Goal: Information Seeking & Learning: Learn about a topic

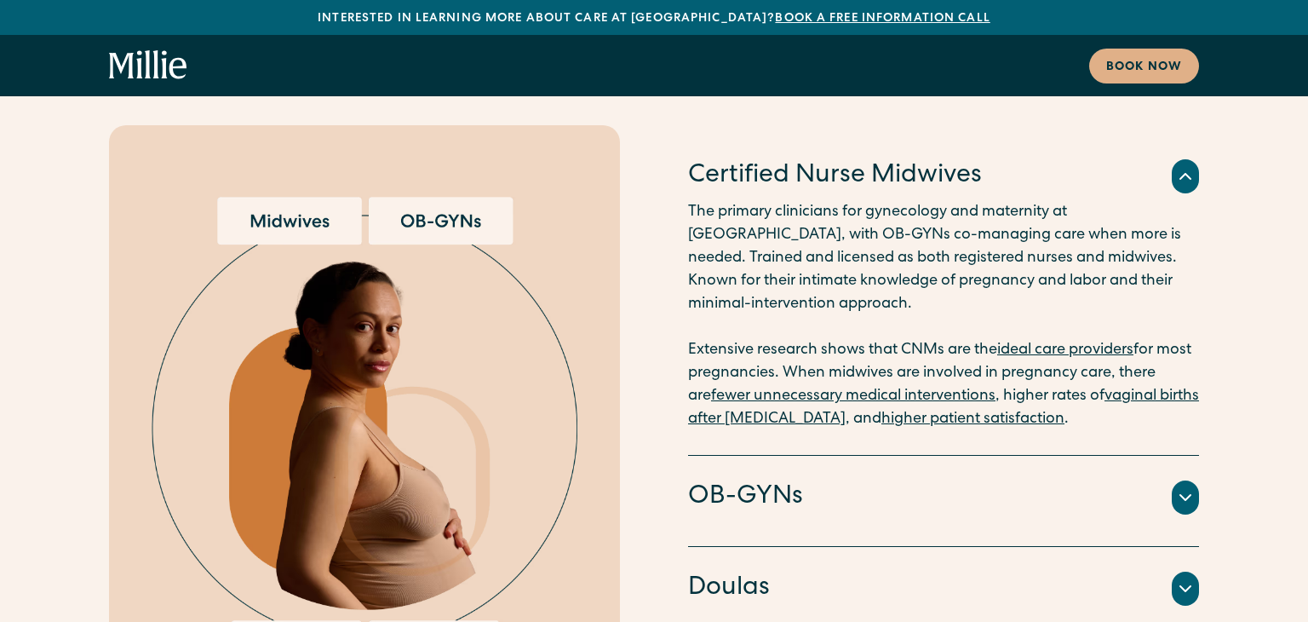
scroll to position [4310, 0]
click at [1189, 486] on icon at bounding box center [1185, 496] width 20 height 20
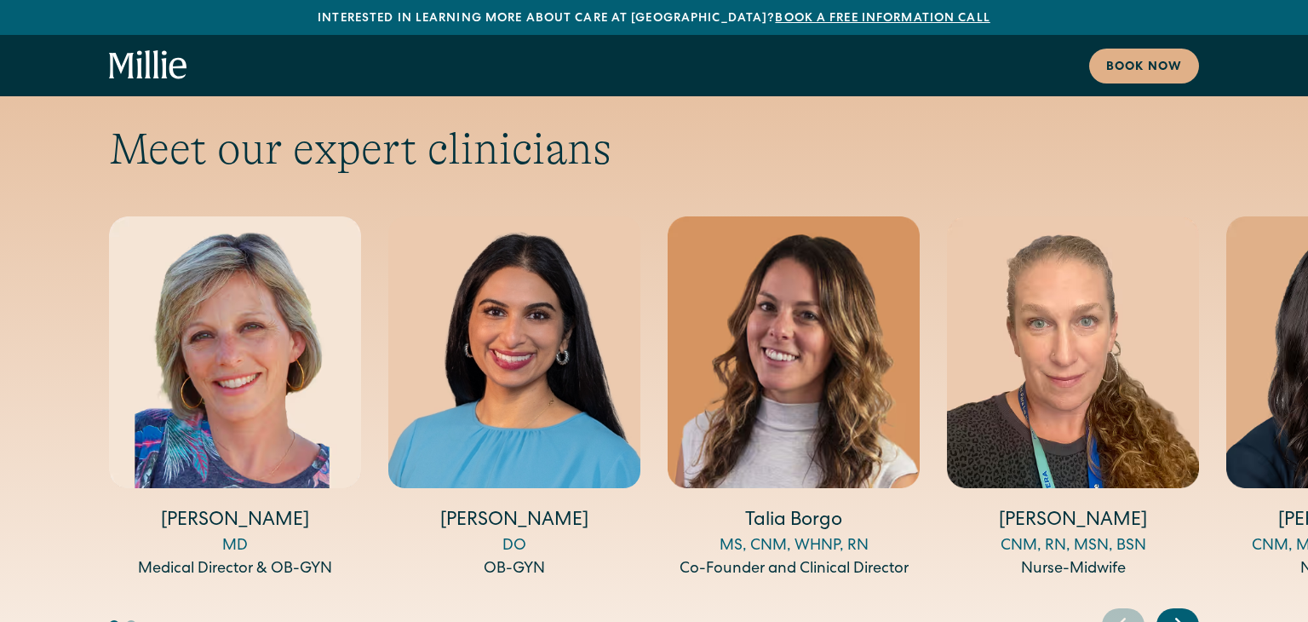
scroll to position [5670, 0]
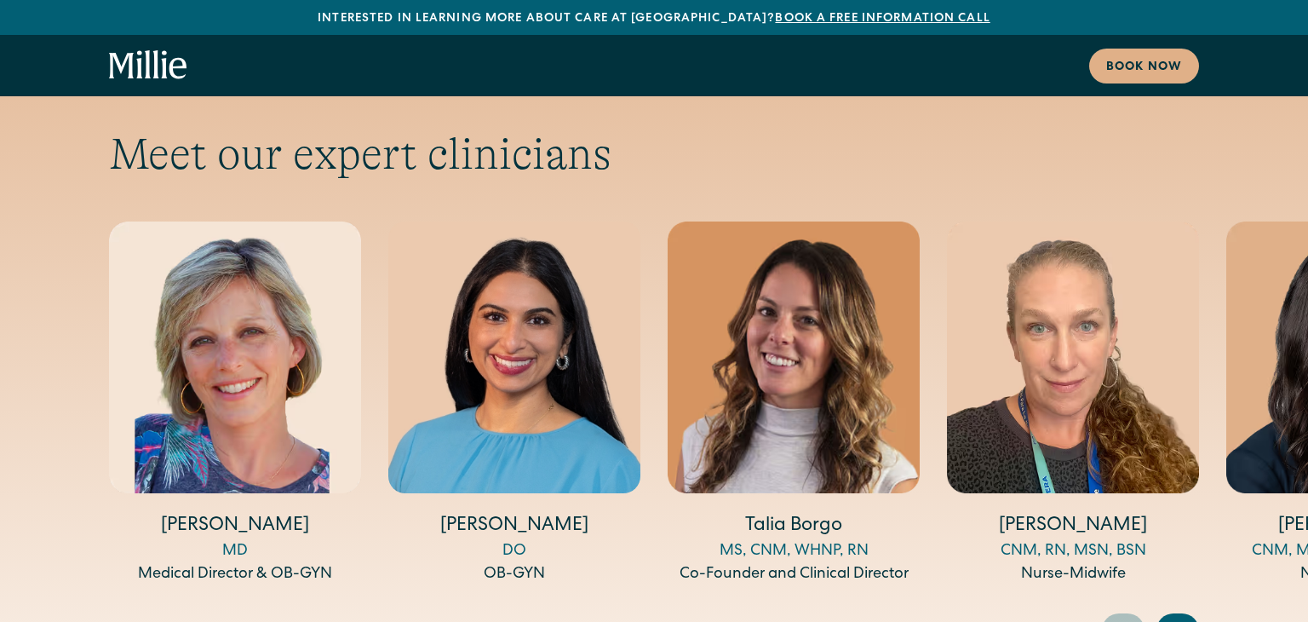
click at [1176, 616] on icon "Next slide" at bounding box center [1179, 629] width 26 height 26
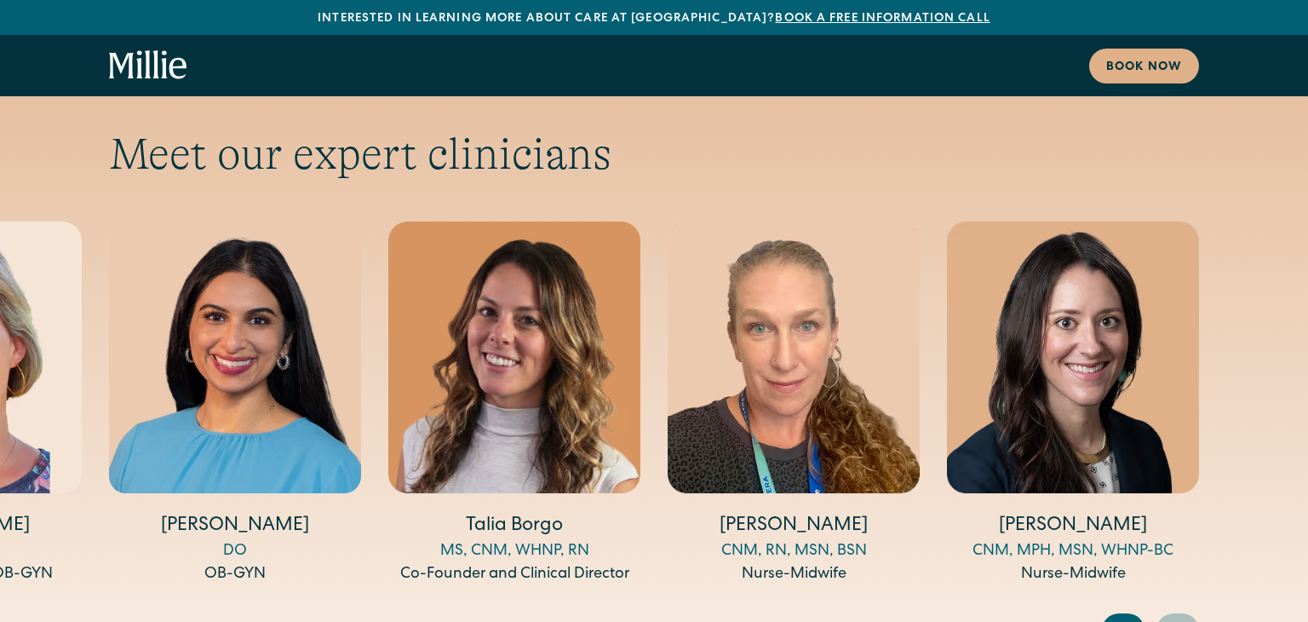
click at [1176, 616] on icon "Next slide" at bounding box center [1179, 629] width 26 height 26
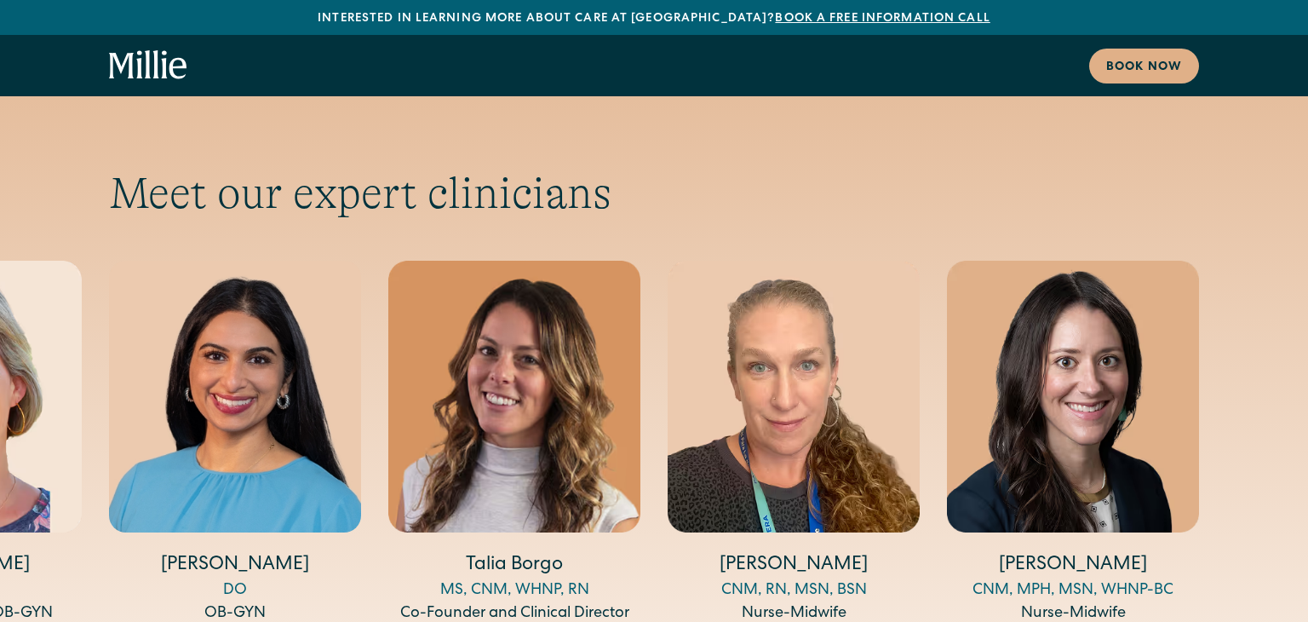
scroll to position [5632, 0]
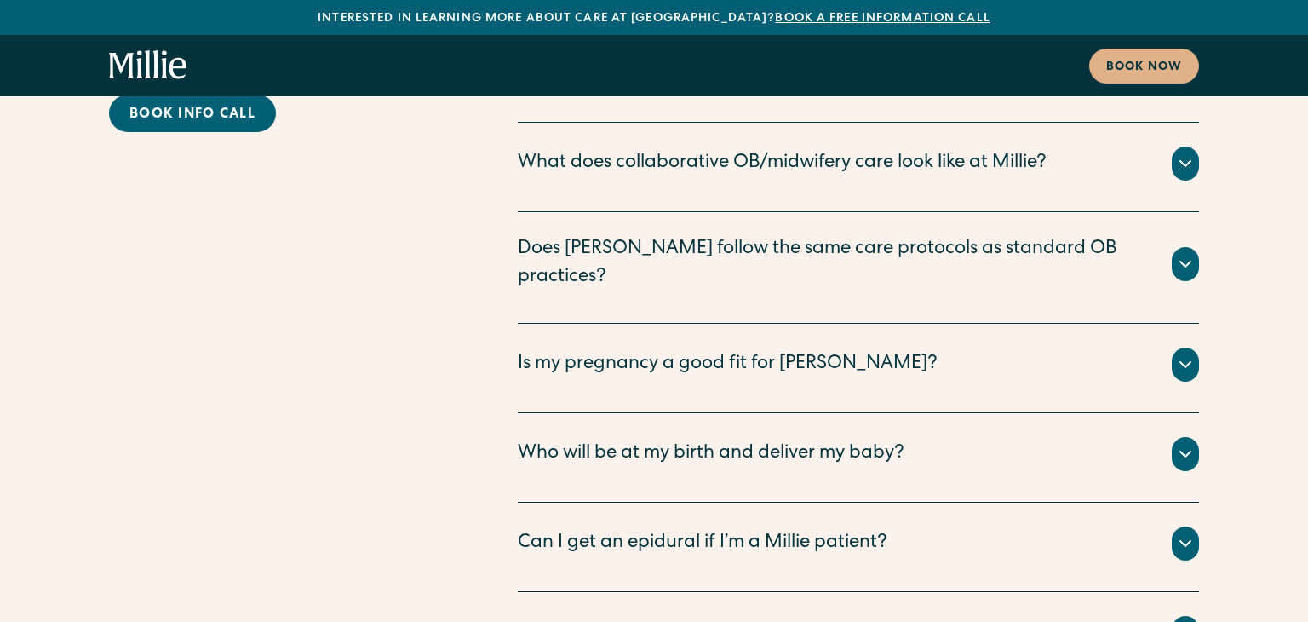
scroll to position [8736, 0]
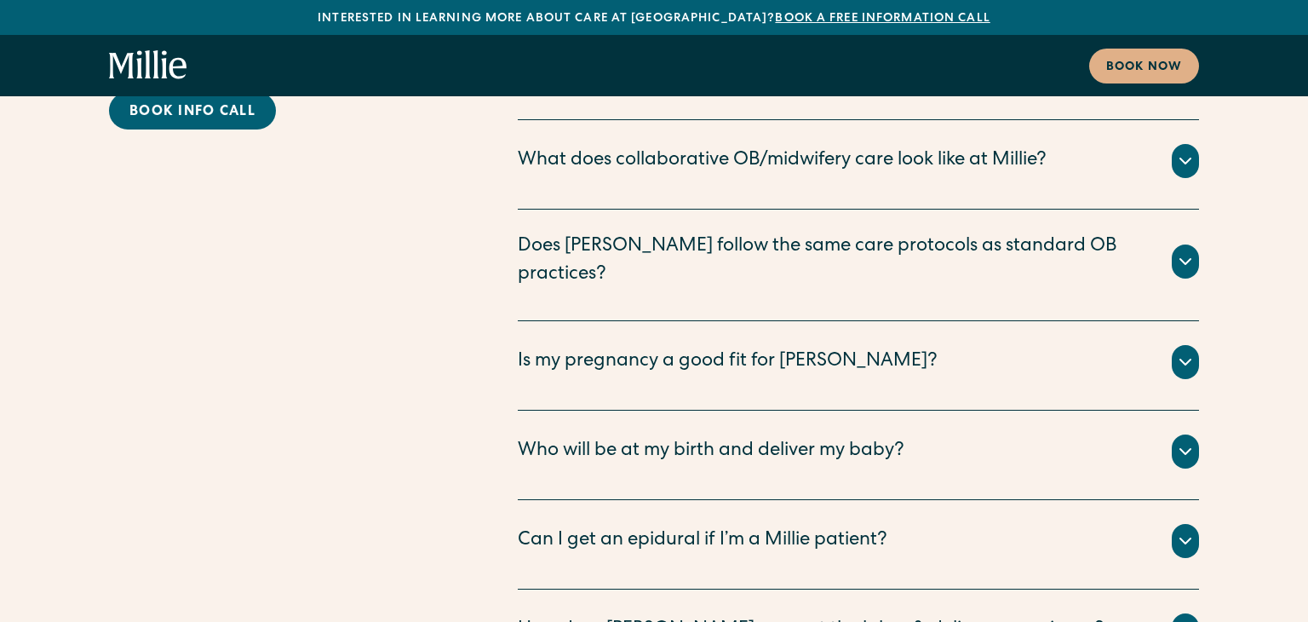
click at [1195, 530] on icon at bounding box center [1185, 540] width 20 height 20
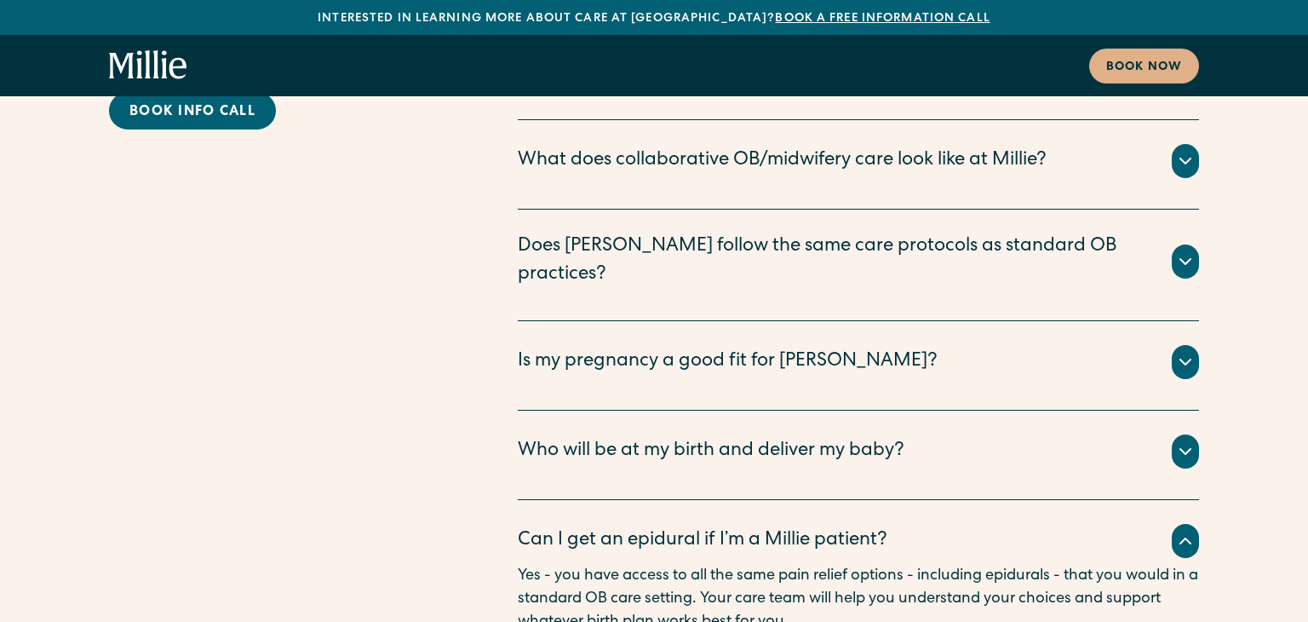
click at [1195, 530] on icon at bounding box center [1185, 540] width 20 height 20
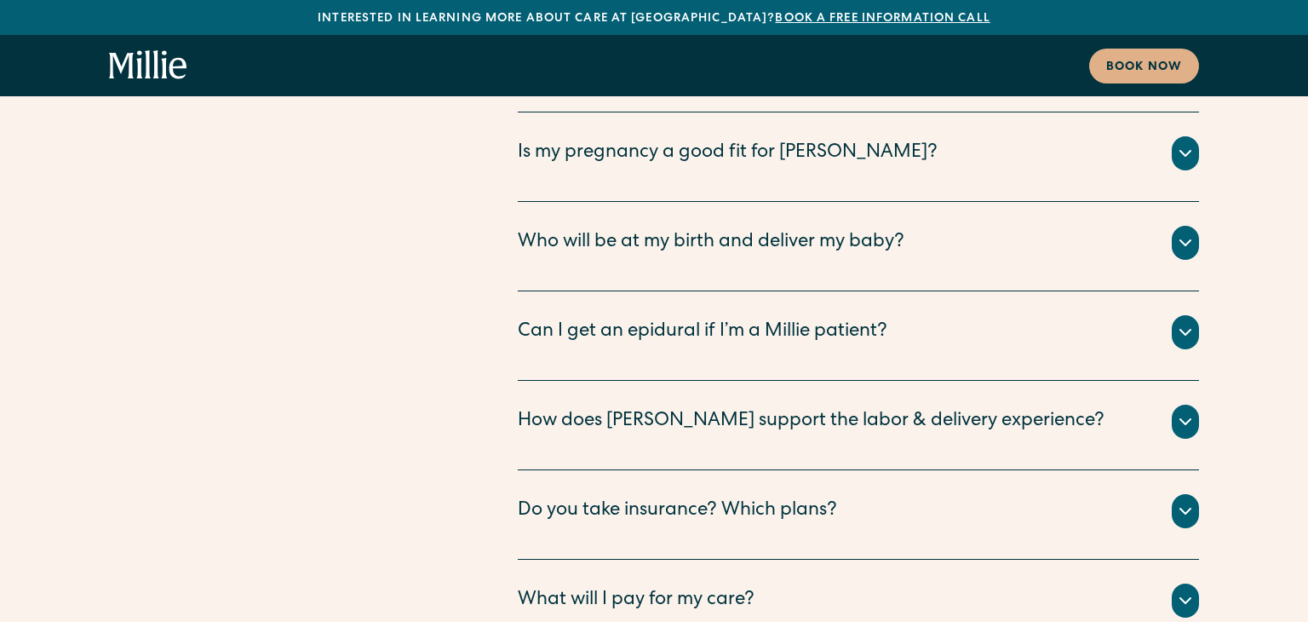
scroll to position [8948, 0]
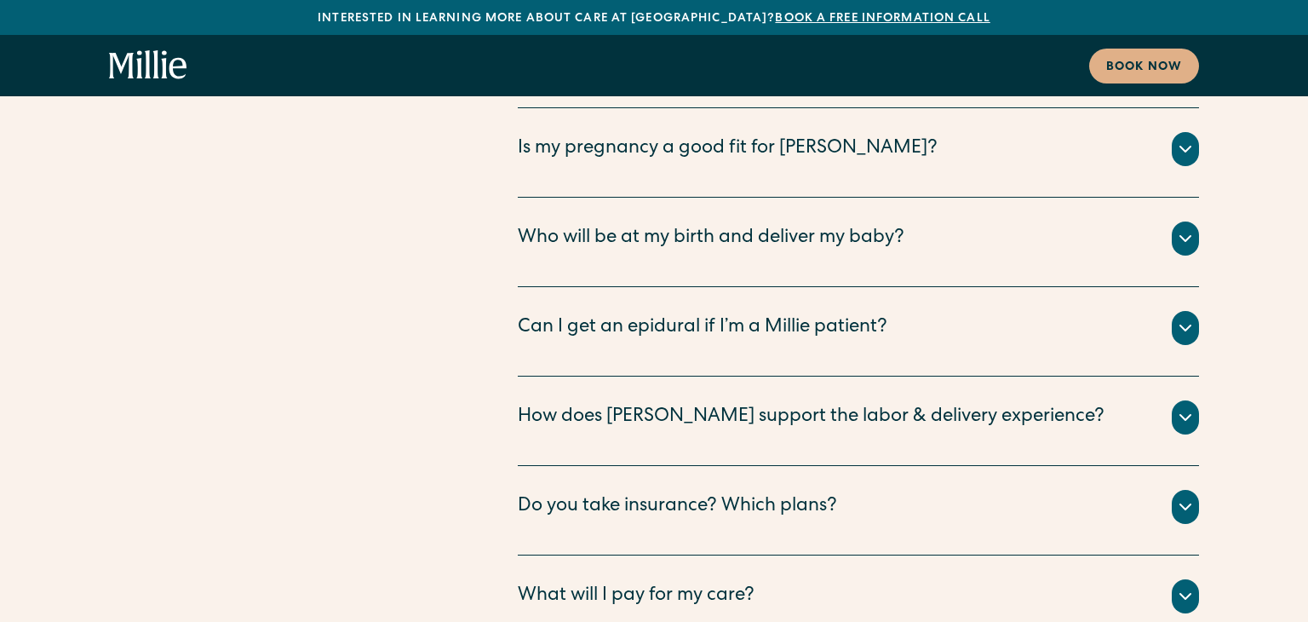
click at [1183, 490] on div at bounding box center [1185, 507] width 27 height 34
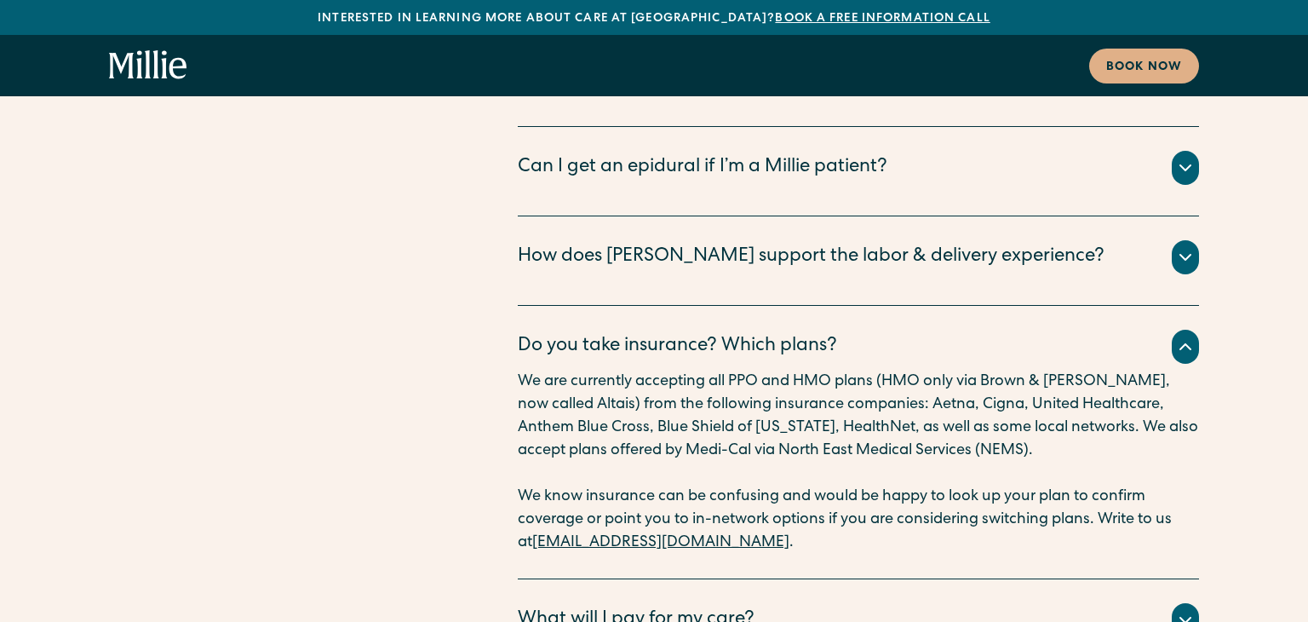
scroll to position [9117, 0]
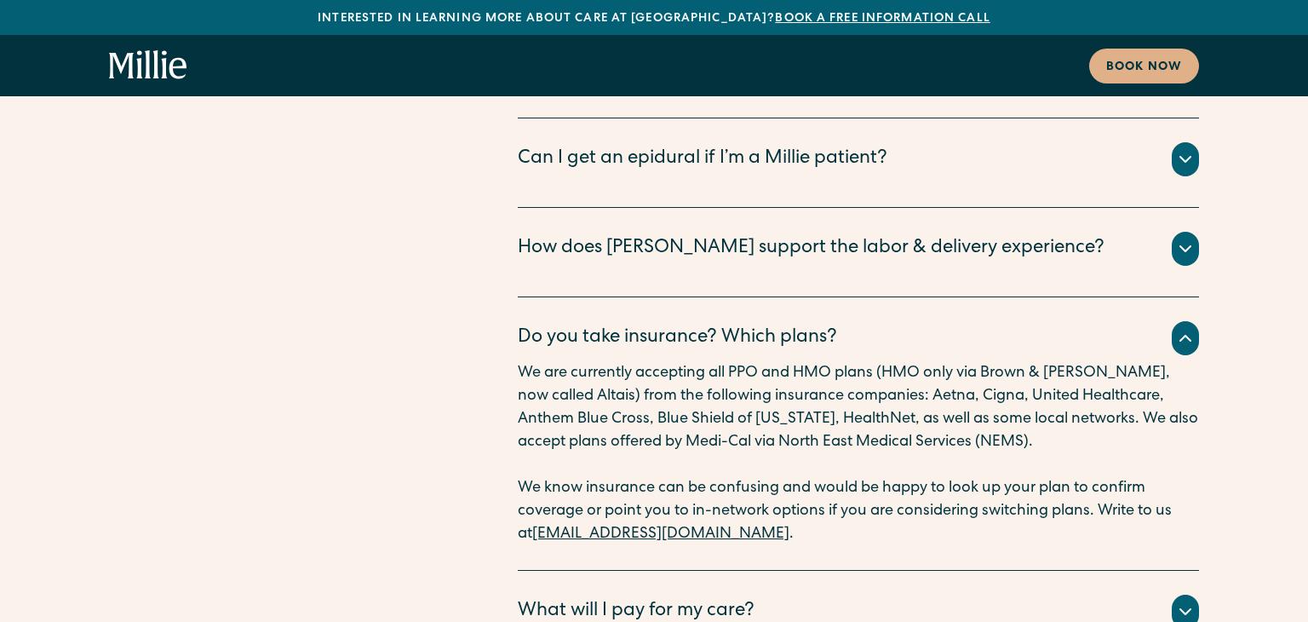
click at [1184, 601] on icon at bounding box center [1185, 611] width 20 height 20
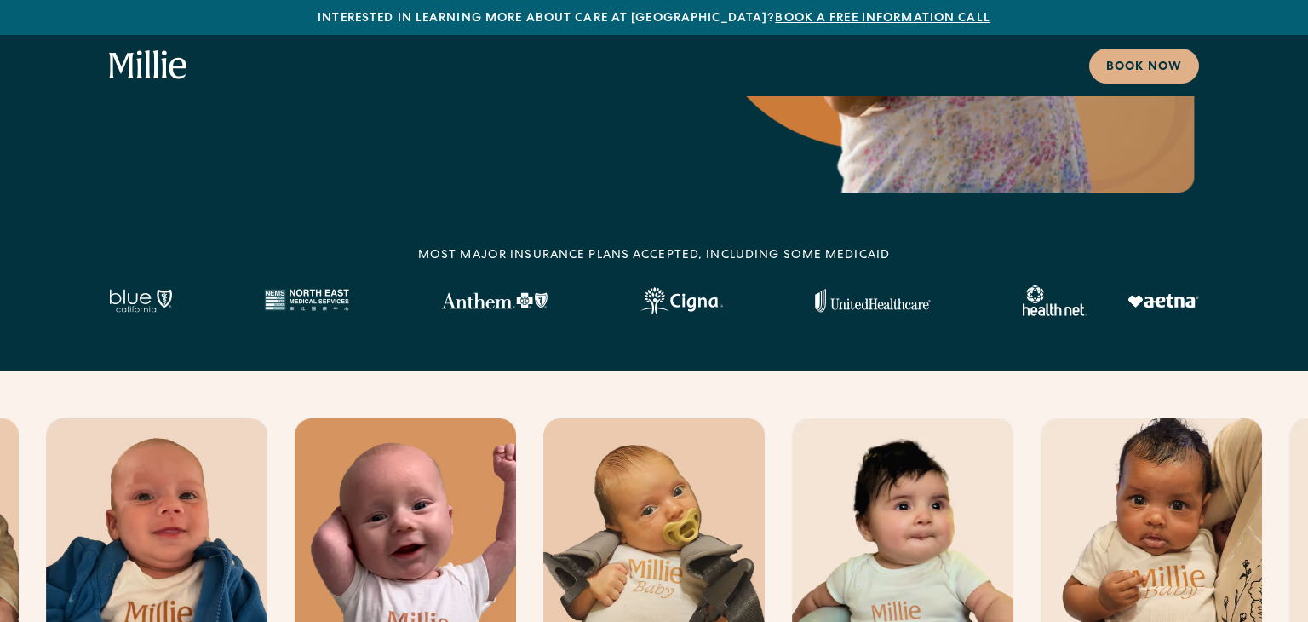
scroll to position [481, 0]
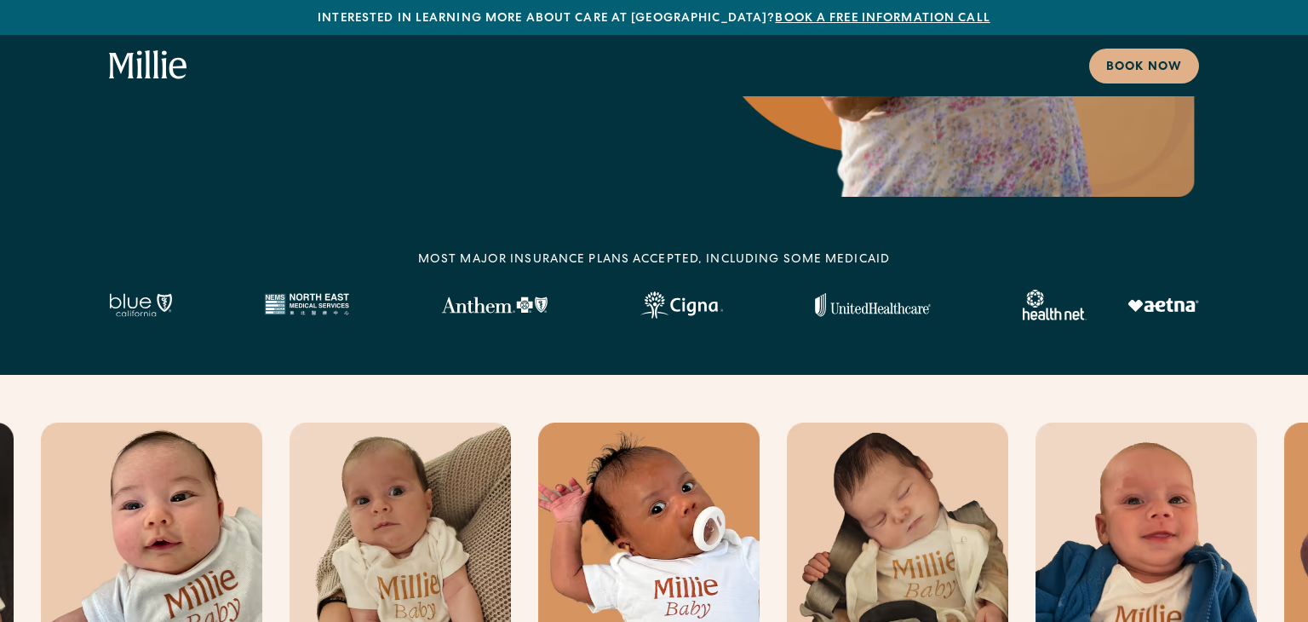
click at [1184, 435] on img at bounding box center [1145, 541] width 221 height 238
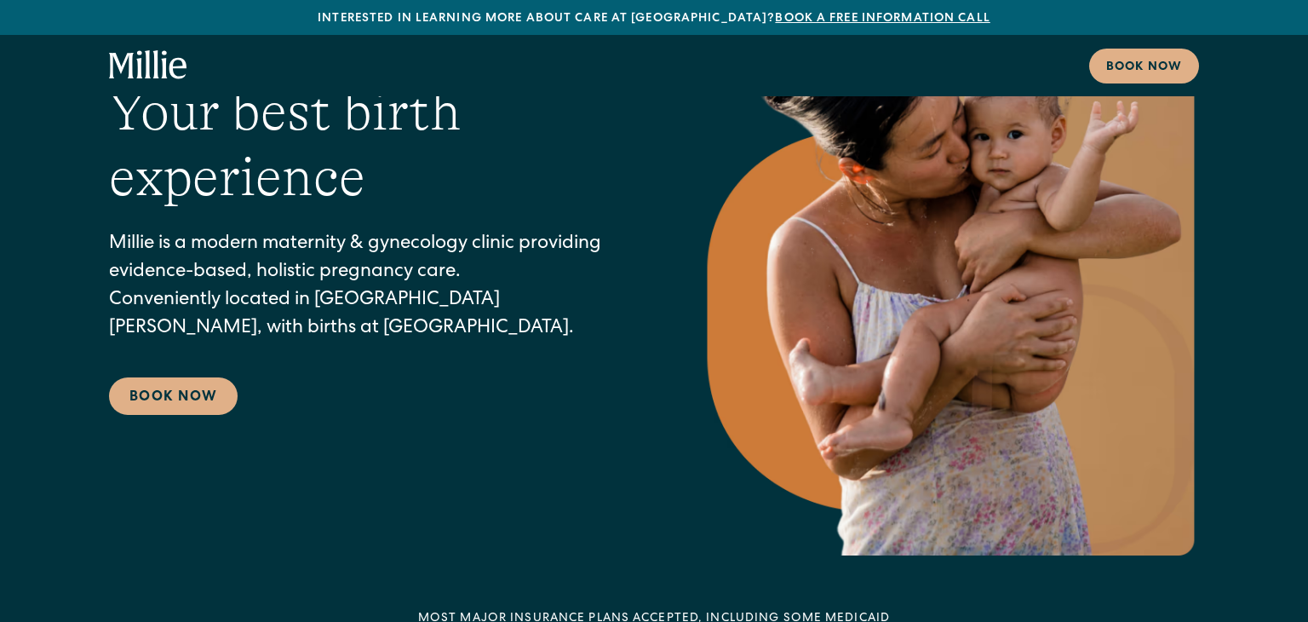
scroll to position [0, 0]
